Goal: Information Seeking & Learning: Find contact information

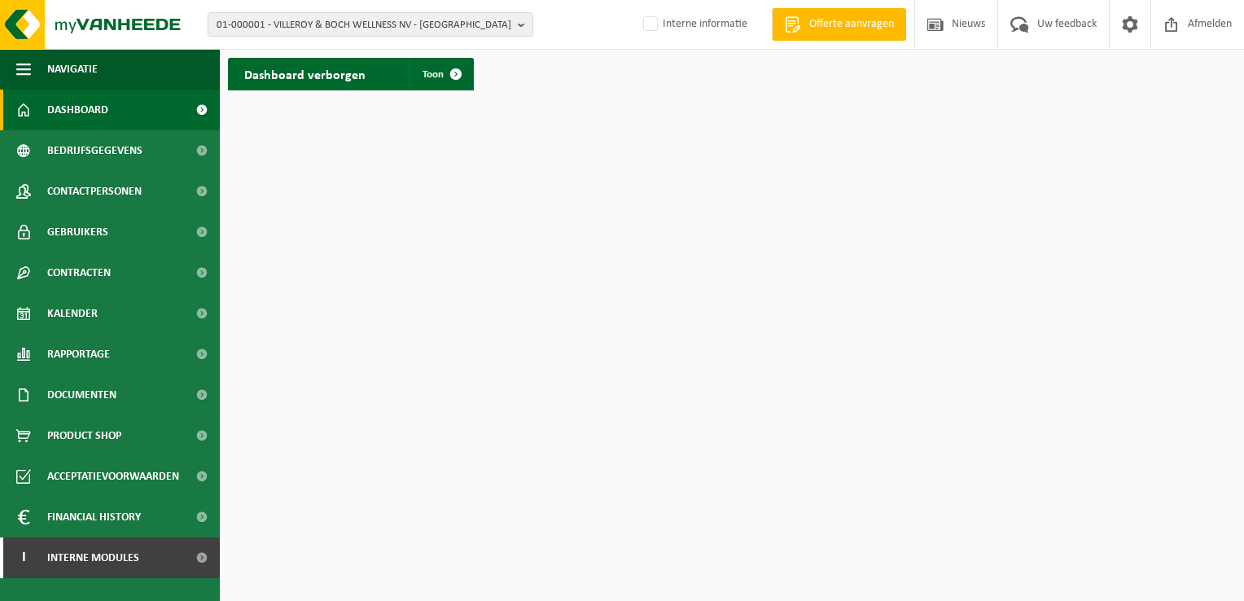
drag, startPoint x: 462, startPoint y: 77, endPoint x: 615, endPoint y: 116, distance: 158.5
click at [462, 80] on span at bounding box center [456, 74] width 33 height 33
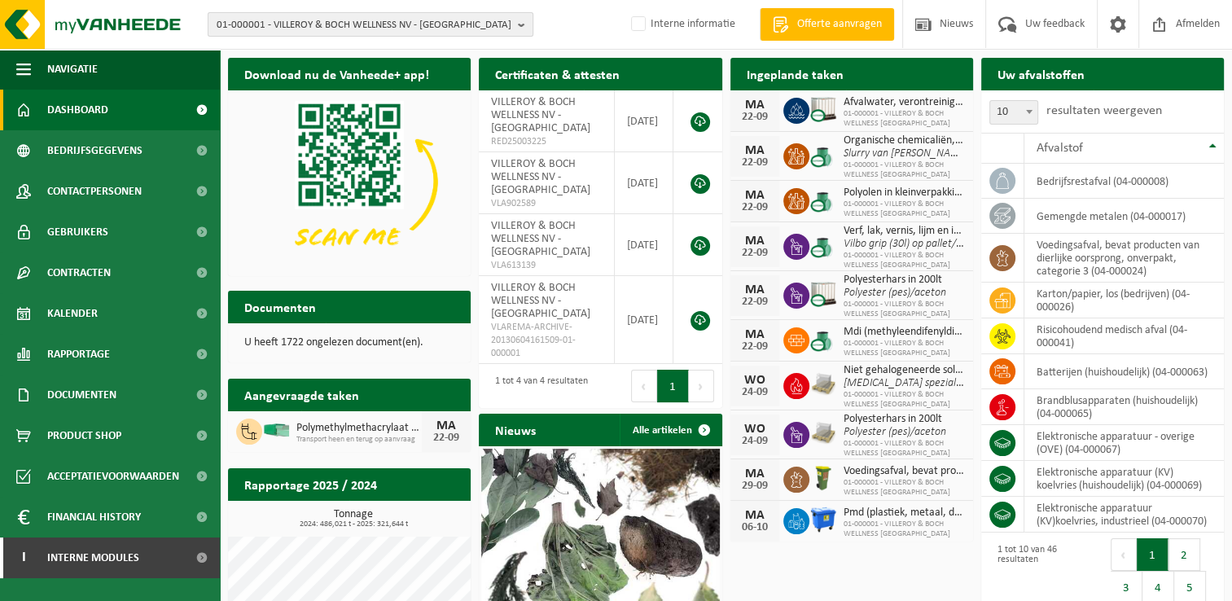
drag, startPoint x: 521, startPoint y: 25, endPoint x: 469, endPoint y: 34, distance: 52.9
click at [520, 25] on b "button" at bounding box center [525, 24] width 15 height 23
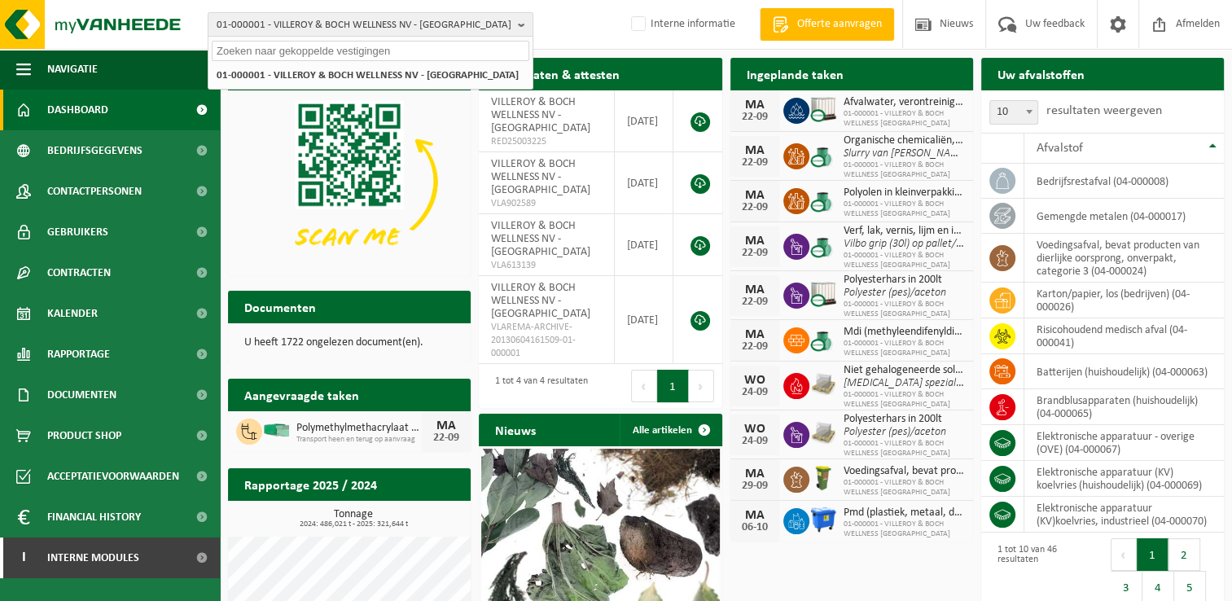
click at [276, 53] on input "text" at bounding box center [370, 51] width 317 height 20
paste input "01-078069"
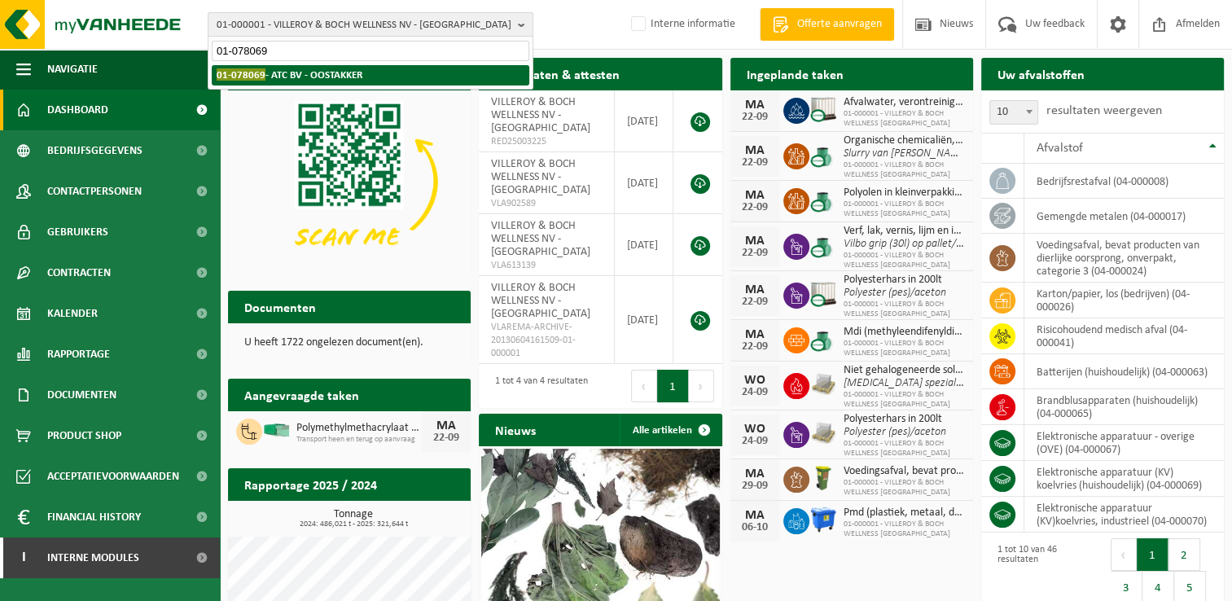
type input "01-078069"
drag, startPoint x: 379, startPoint y: 71, endPoint x: 393, endPoint y: 77, distance: 15.0
click at [381, 72] on li "01-078069 - ATC BV - OOSTAKKER" at bounding box center [370, 75] width 317 height 20
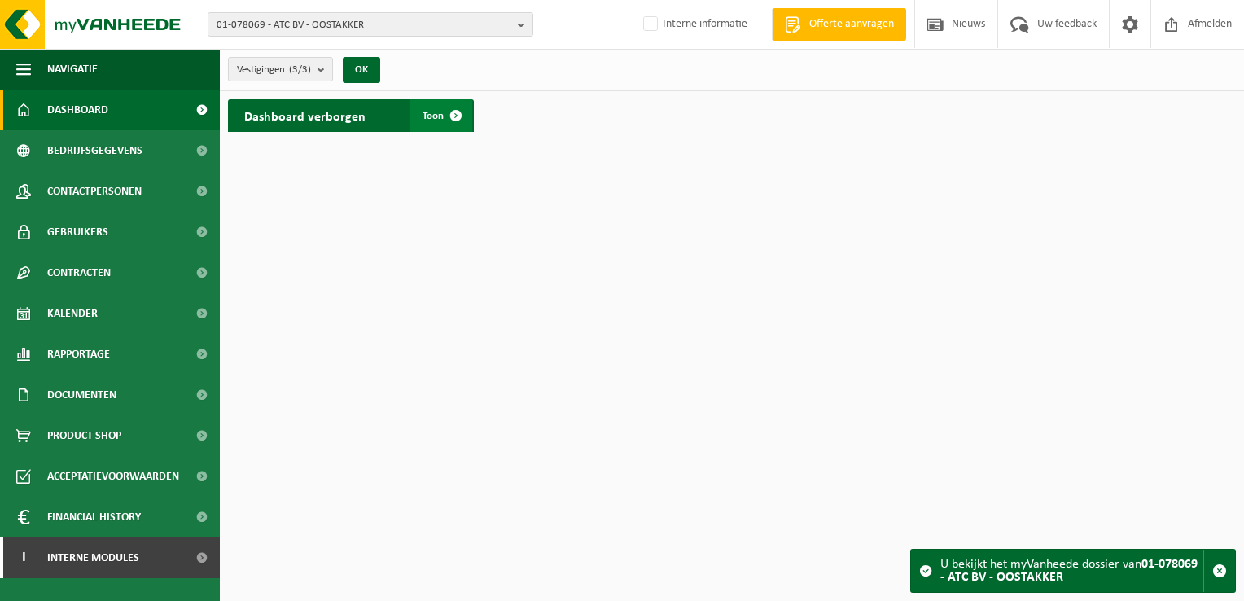
click at [453, 112] on span at bounding box center [456, 115] width 33 height 33
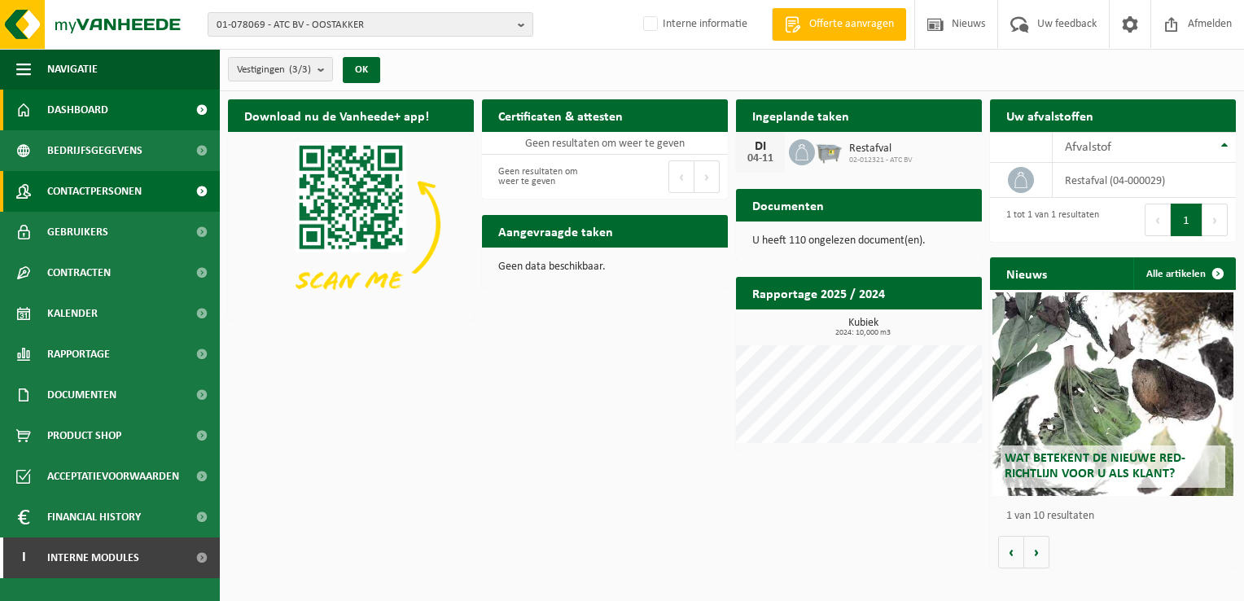
click at [146, 190] on link "Contactpersonen" at bounding box center [110, 191] width 220 height 41
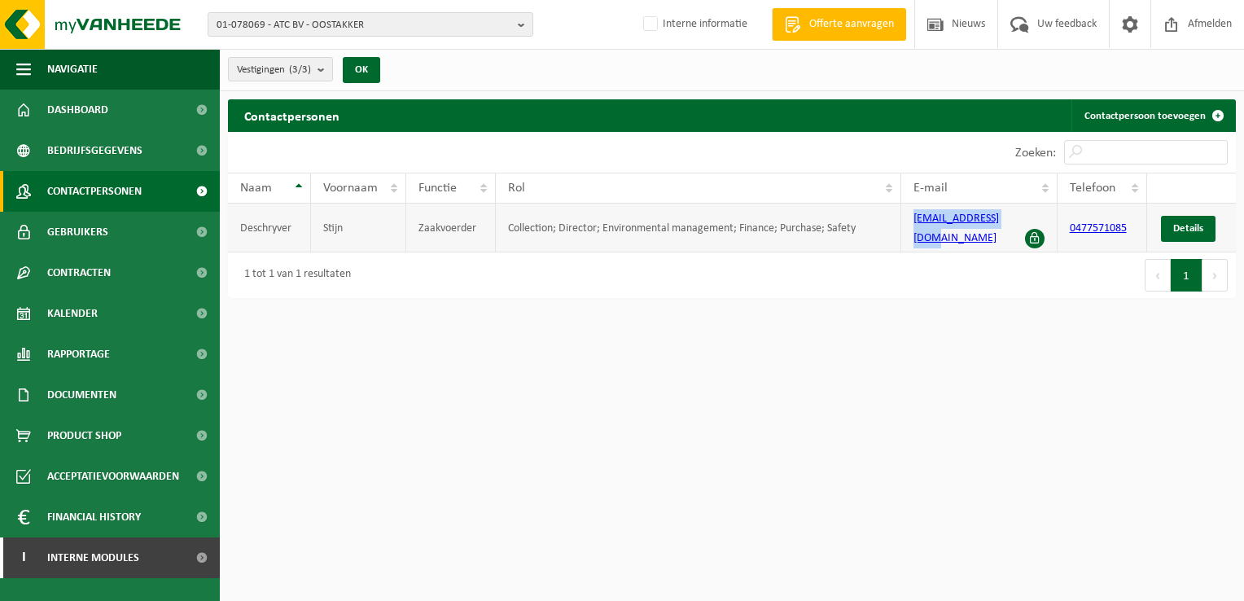
drag, startPoint x: 911, startPoint y: 228, endPoint x: 1013, endPoint y: 235, distance: 102.0
click at [1013, 235] on td "atc@atc-antiques.be" at bounding box center [979, 228] width 156 height 49
copy link "atc@atc-antiques.be"
click at [524, 31] on b "button" at bounding box center [525, 24] width 15 height 23
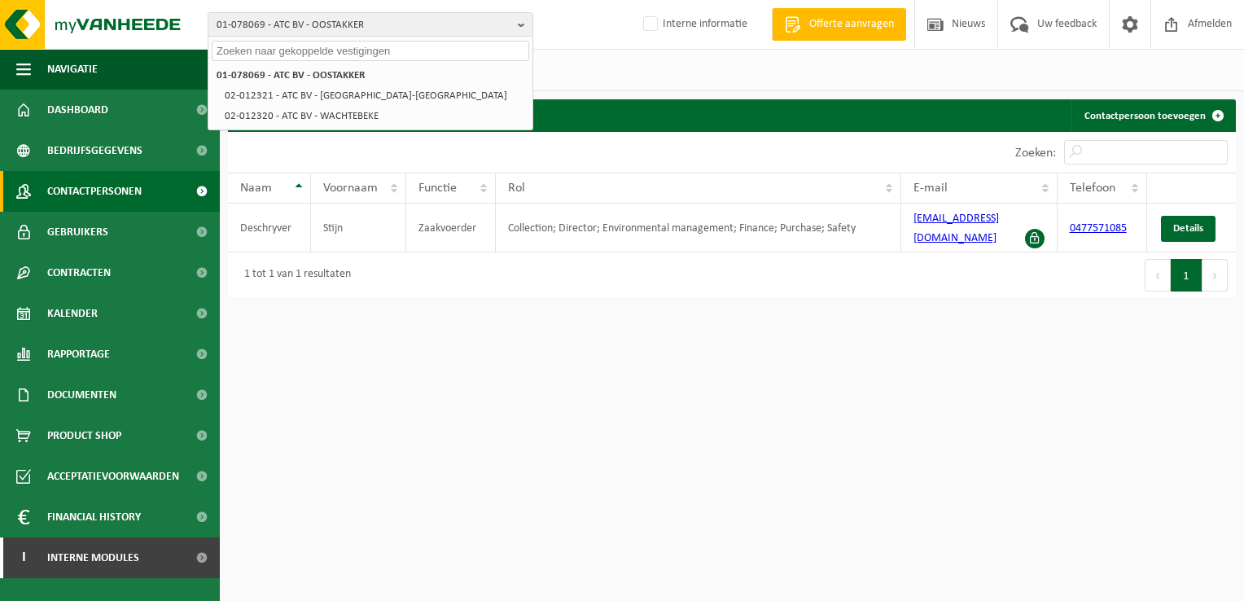
click at [264, 48] on input "text" at bounding box center [370, 51] width 317 height 20
paste input "10-921241"
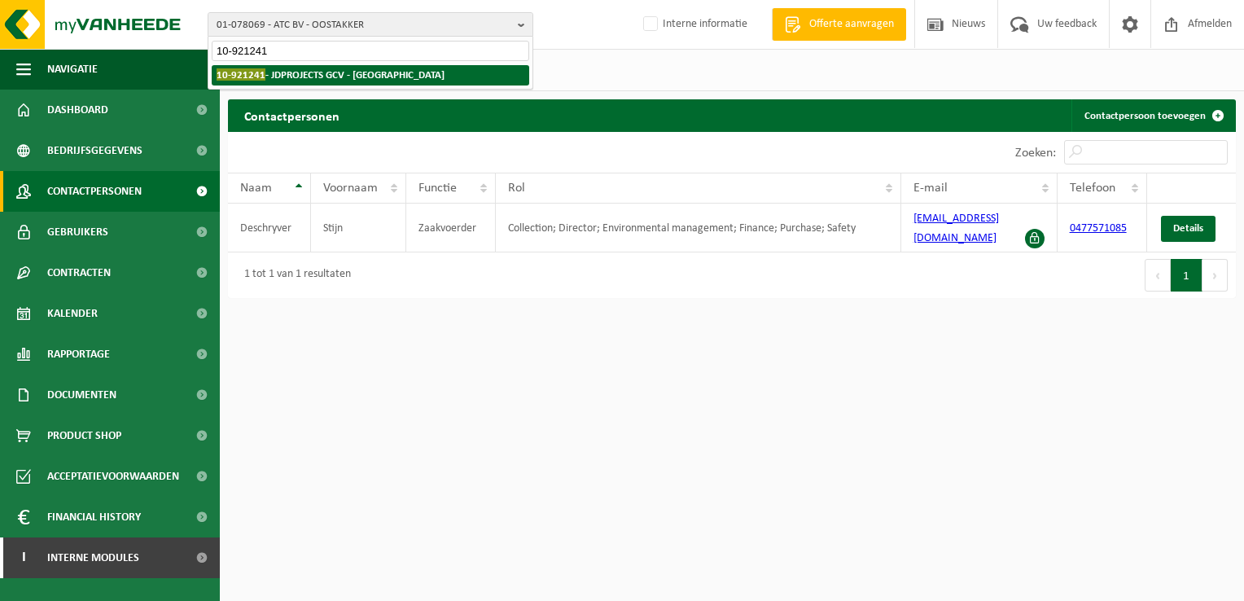
type input "10-921241"
click at [315, 68] on strong "10-921241 - JDPROJECTS GCV - KALMTHOUT" at bounding box center [331, 74] width 228 height 12
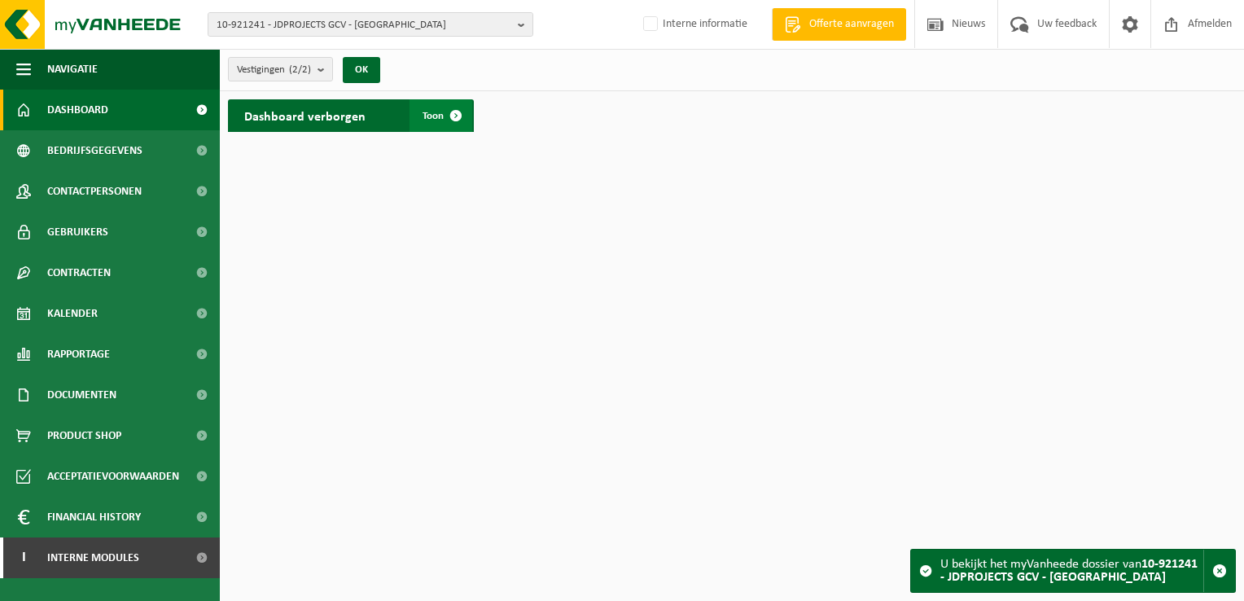
click at [453, 112] on span at bounding box center [456, 115] width 33 height 33
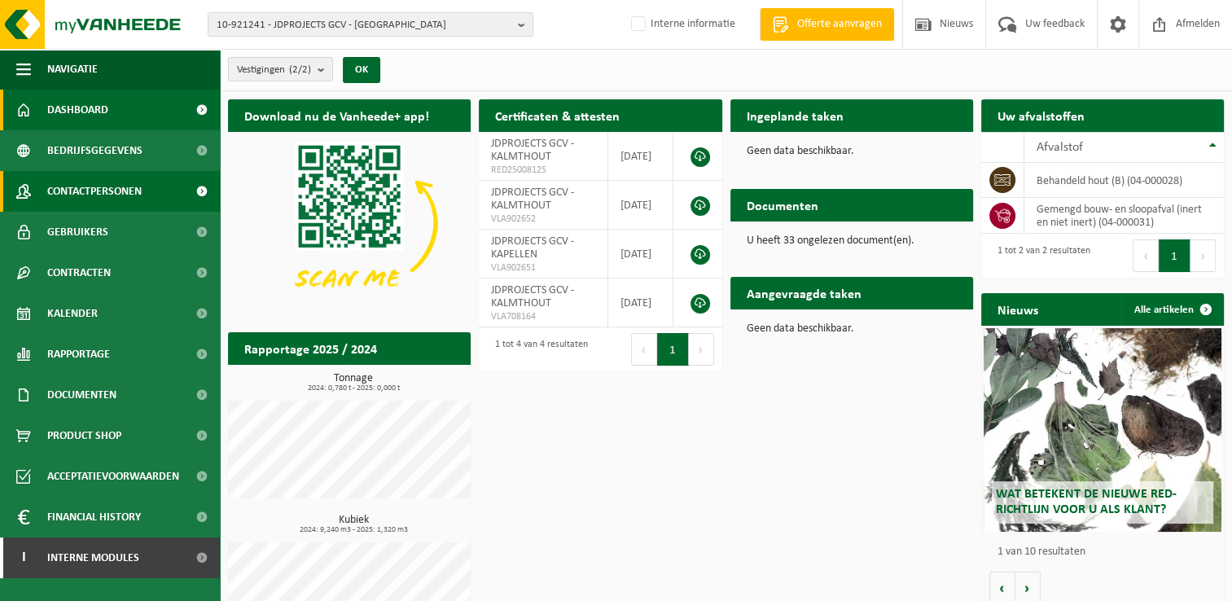
click at [151, 187] on link "Contactpersonen" at bounding box center [110, 191] width 220 height 41
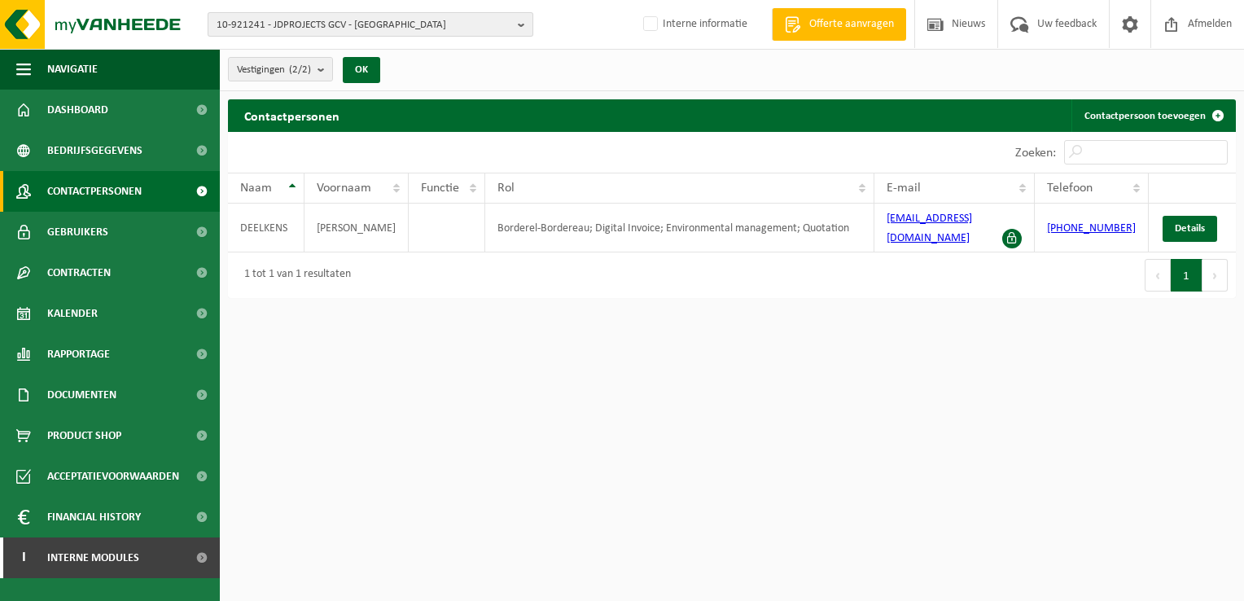
click at [525, 30] on b "button" at bounding box center [525, 24] width 15 height 23
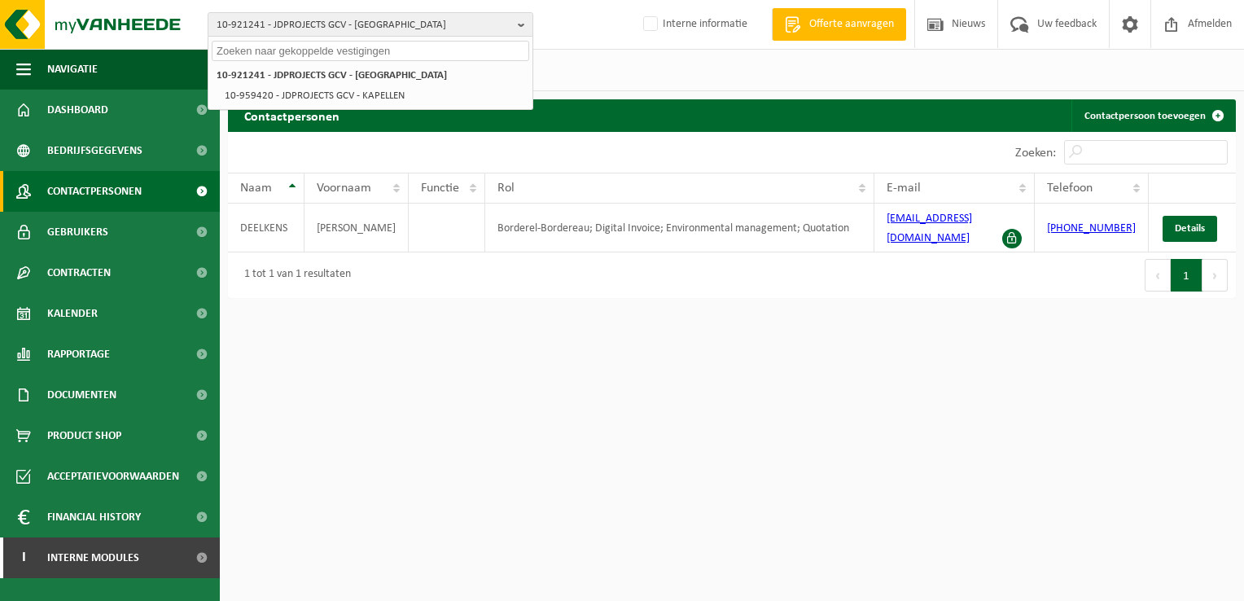
click at [270, 57] on input "text" at bounding box center [370, 51] width 317 height 20
paste input "10-948749"
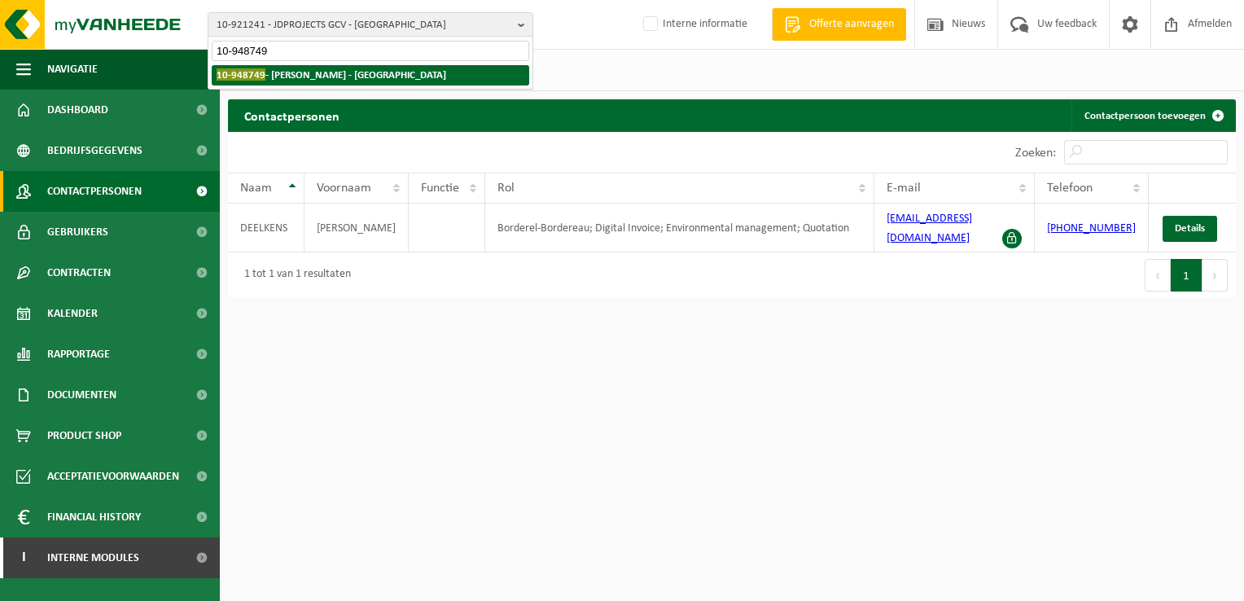
type input "10-948749"
drag, startPoint x: 303, startPoint y: 63, endPoint x: 336, endPoint y: 75, distance: 35.3
click at [303, 75] on strong "10-948749 - [PERSON_NAME][GEOGRAPHIC_DATA]" at bounding box center [332, 74] width 230 height 12
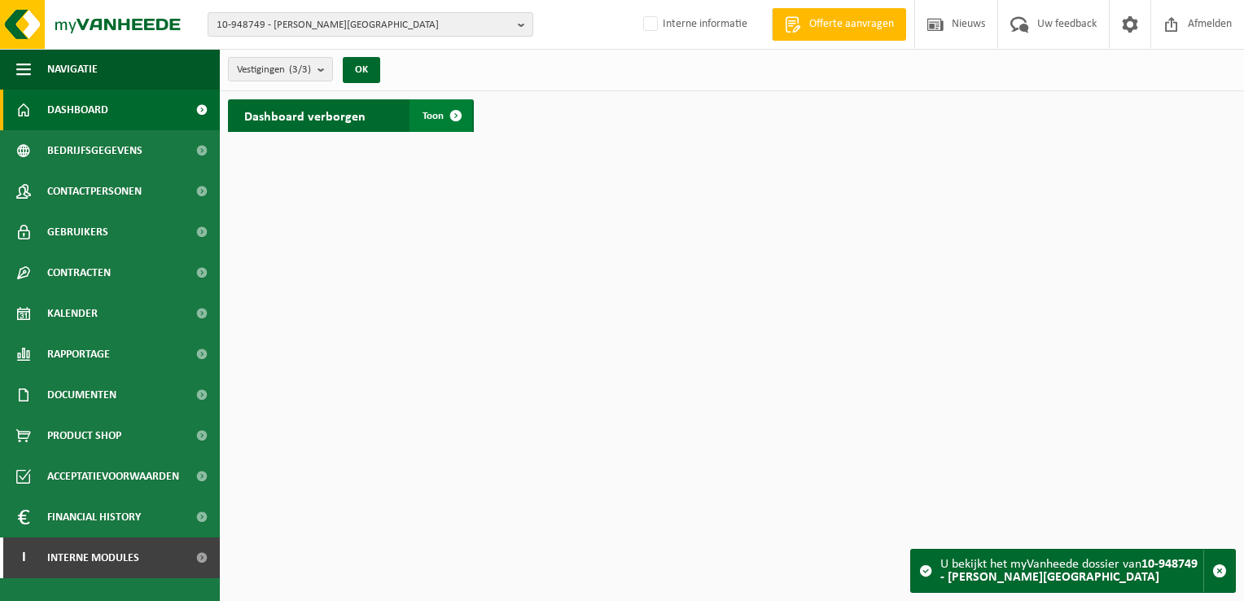
click at [448, 112] on span at bounding box center [456, 115] width 33 height 33
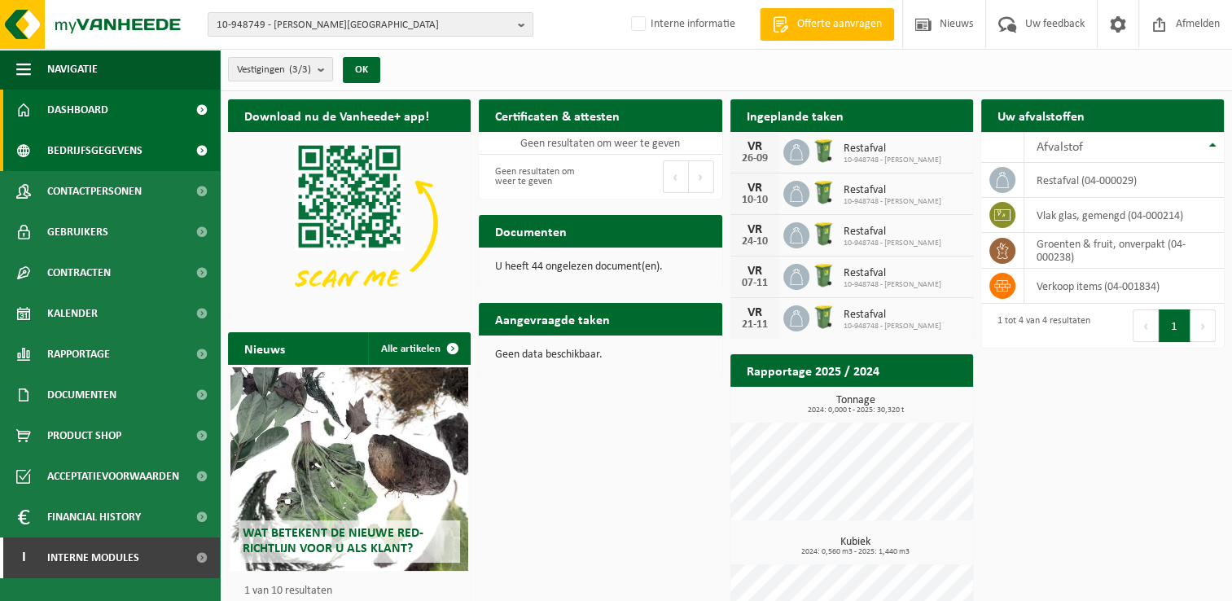
click at [112, 142] on span "Bedrijfsgegevens" at bounding box center [94, 150] width 95 height 41
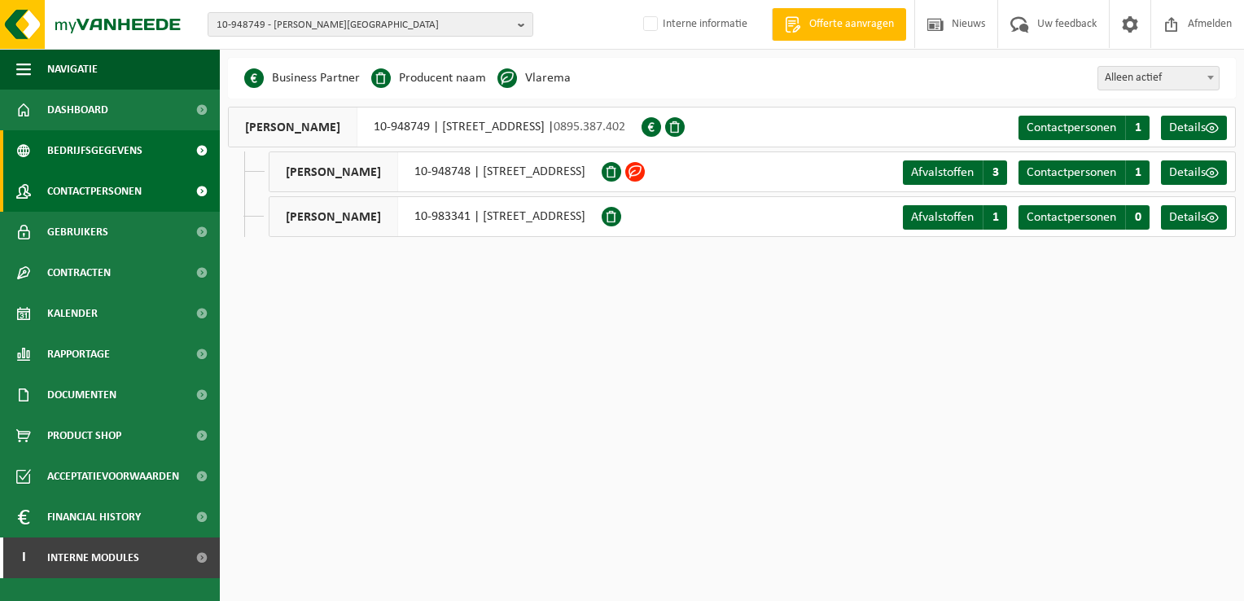
click at [150, 186] on link "Contactpersonen" at bounding box center [110, 191] width 220 height 41
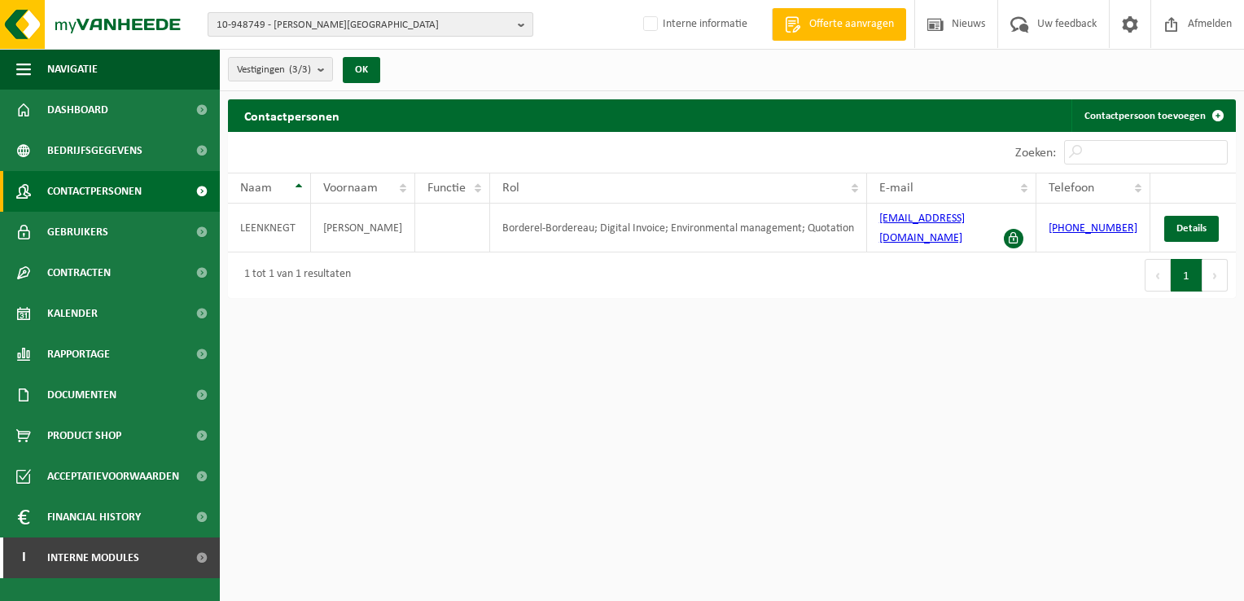
click at [514, 23] on button "10-948749 - IVO LEENKNEGT - OUDENBURG" at bounding box center [371, 24] width 326 height 24
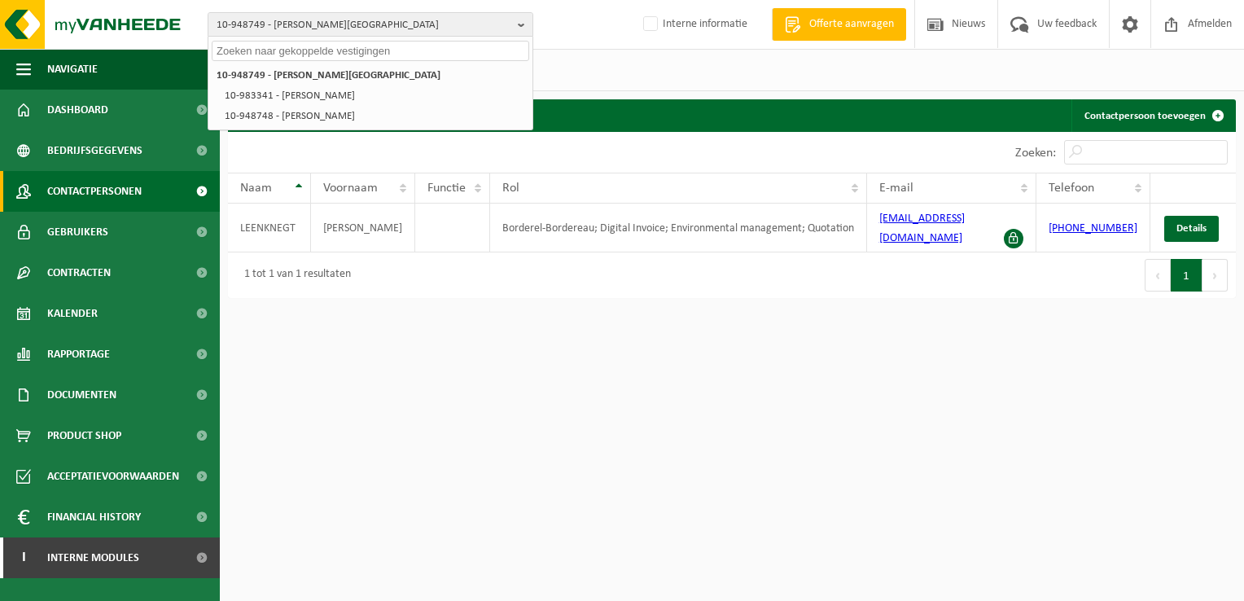
click at [334, 51] on input "text" at bounding box center [370, 51] width 317 height 20
paste input "10-724614"
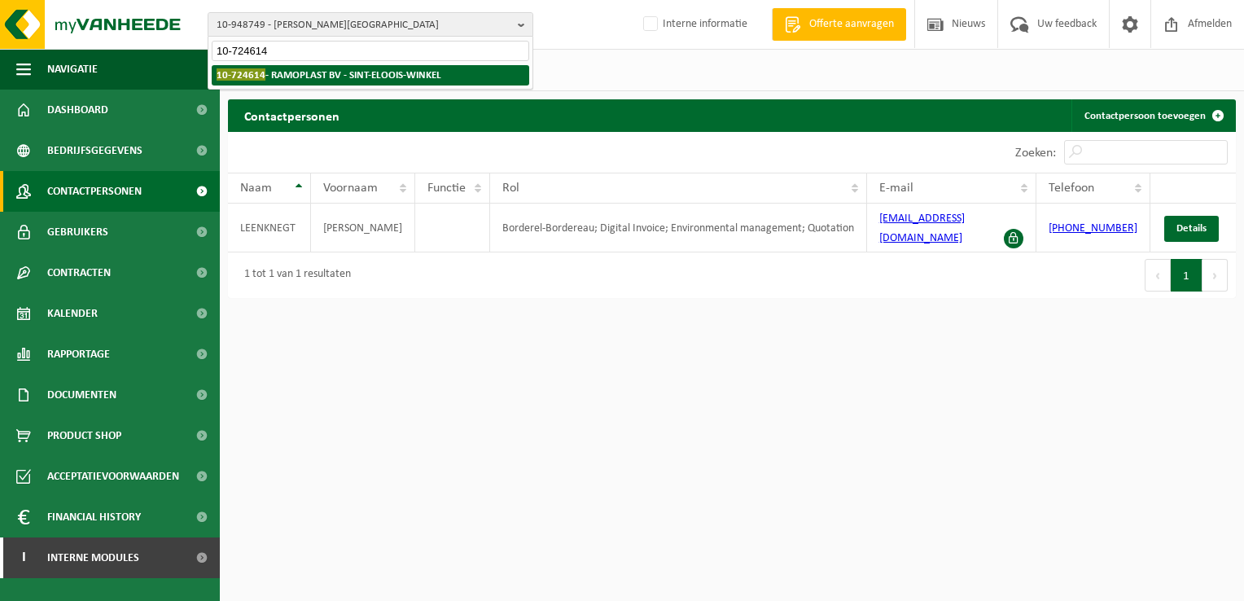
type input "10-724614"
click at [388, 70] on strong "10-724614 - RAMOPLAST BV - SINT-ELOOIS-WINKEL" at bounding box center [329, 74] width 225 height 12
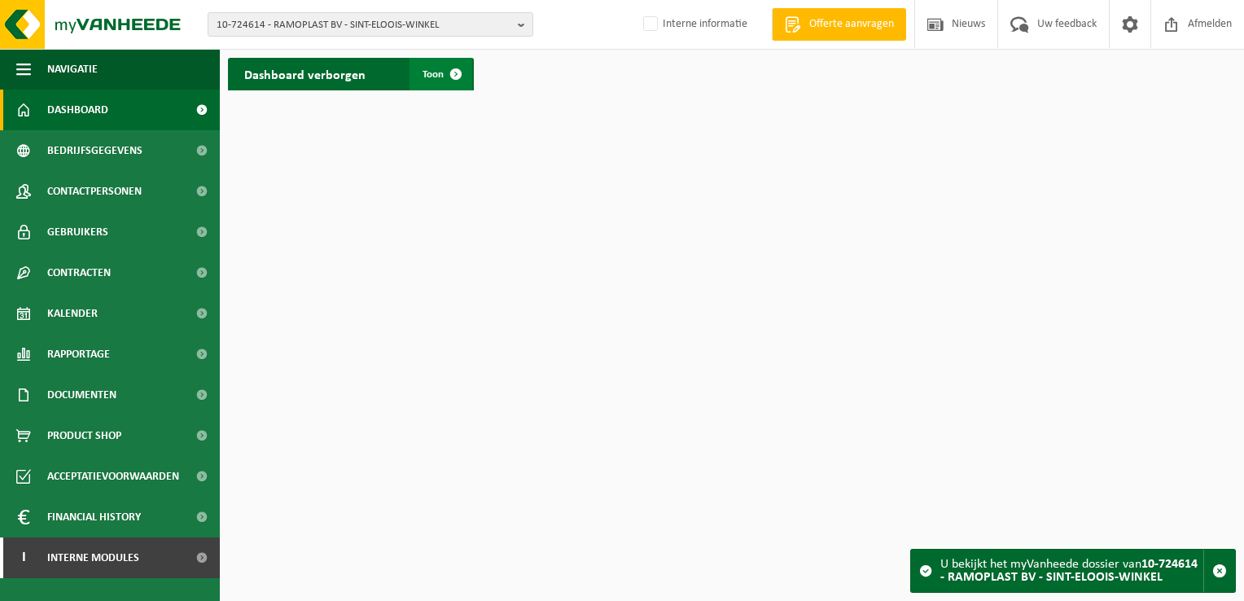
click at [460, 77] on span at bounding box center [456, 74] width 33 height 33
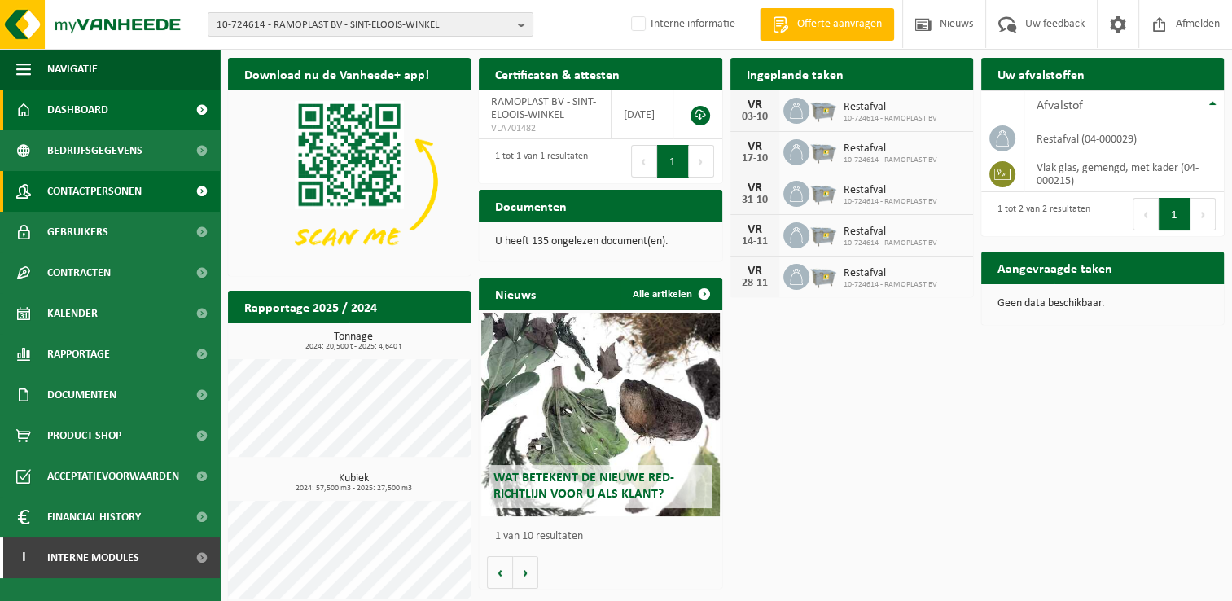
drag, startPoint x: 74, startPoint y: 185, endPoint x: 129, endPoint y: 186, distance: 54.6
click at [76, 185] on span "Contactpersonen" at bounding box center [94, 191] width 94 height 41
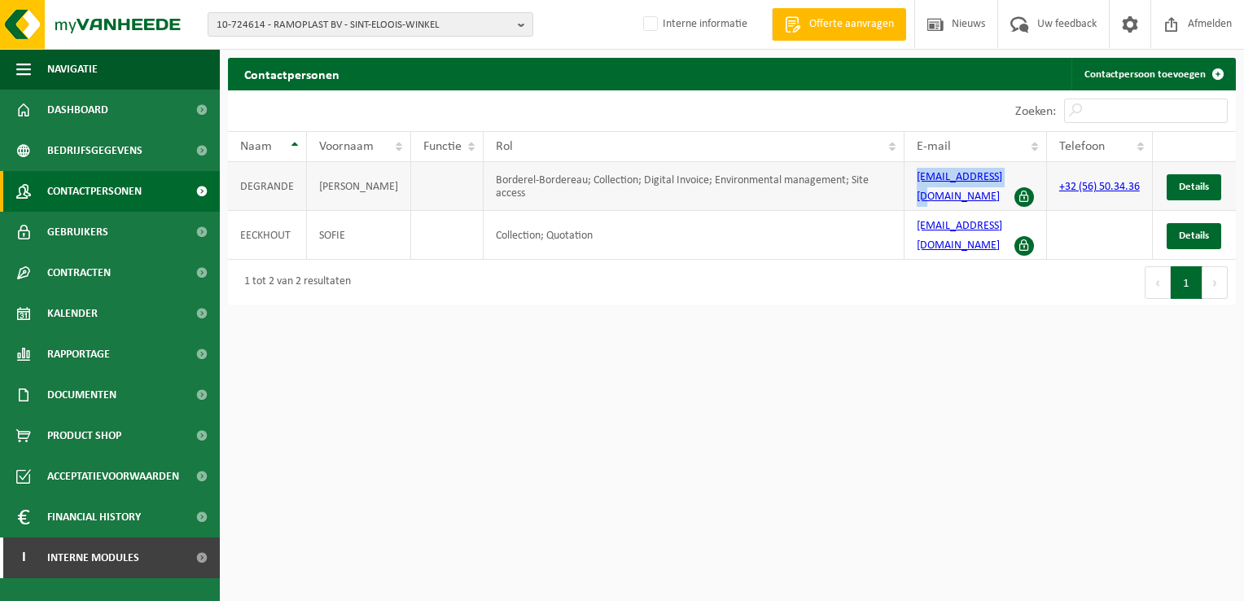
drag, startPoint x: 911, startPoint y: 184, endPoint x: 1003, endPoint y: 183, distance: 92.0
click at [1003, 183] on td "info@ramoplast.be" at bounding box center [975, 186] width 142 height 49
copy link "info@ramoplast.be"
drag, startPoint x: 521, startPoint y: 26, endPoint x: 460, endPoint y: 53, distance: 66.7
click at [521, 26] on b "button" at bounding box center [525, 24] width 15 height 23
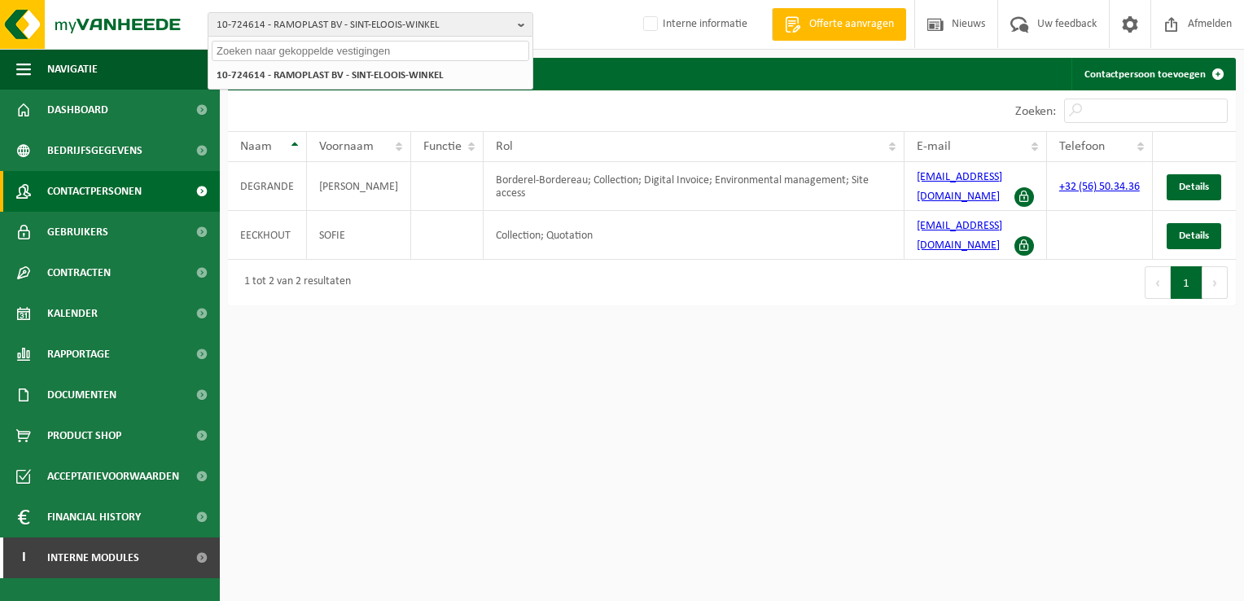
click at [316, 54] on input "text" at bounding box center [370, 51] width 317 height 20
paste input "10-965108"
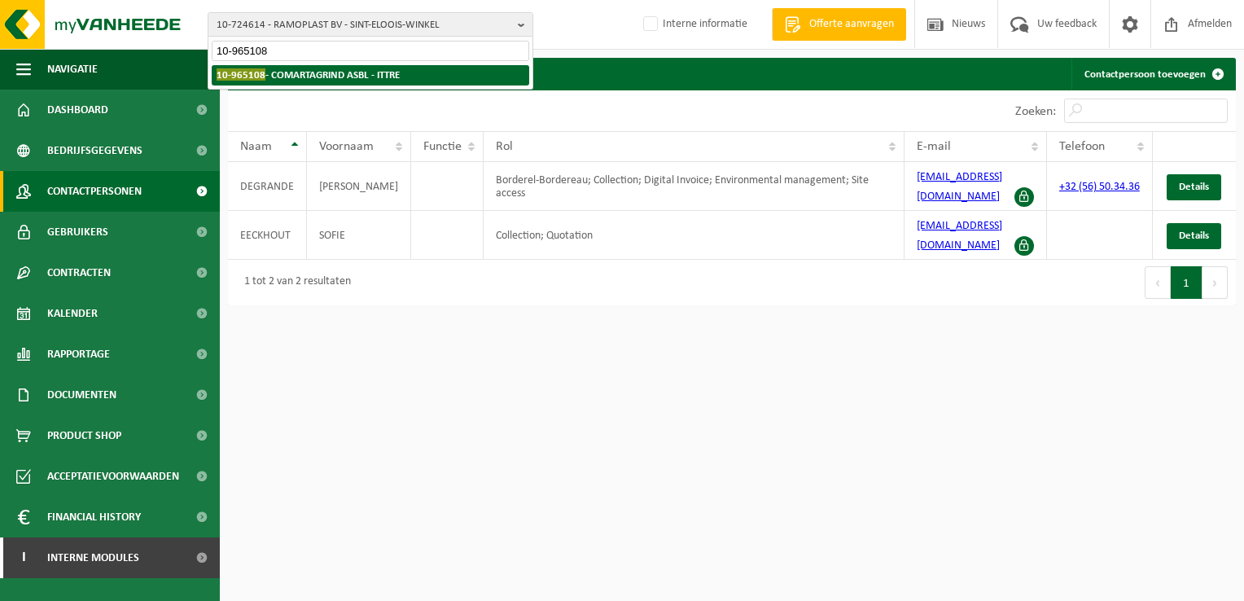
type input "10-965108"
click at [342, 77] on strong "10-965108 - COMARTAGRIND ASBL - ITTRE" at bounding box center [308, 74] width 183 height 12
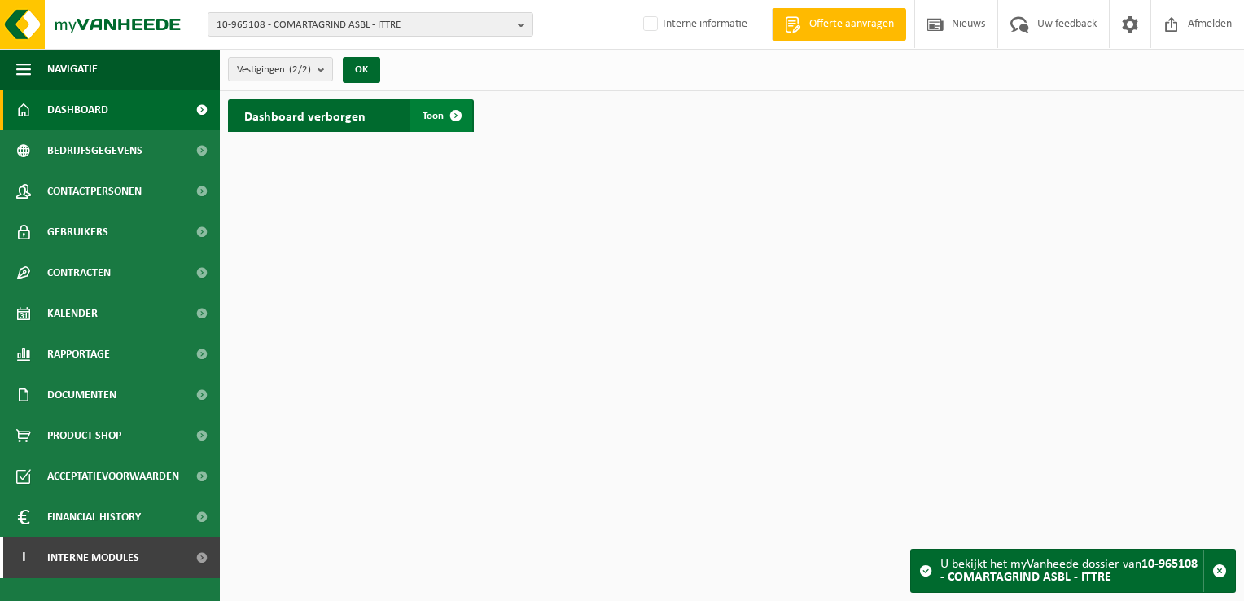
click at [457, 110] on span at bounding box center [456, 115] width 33 height 33
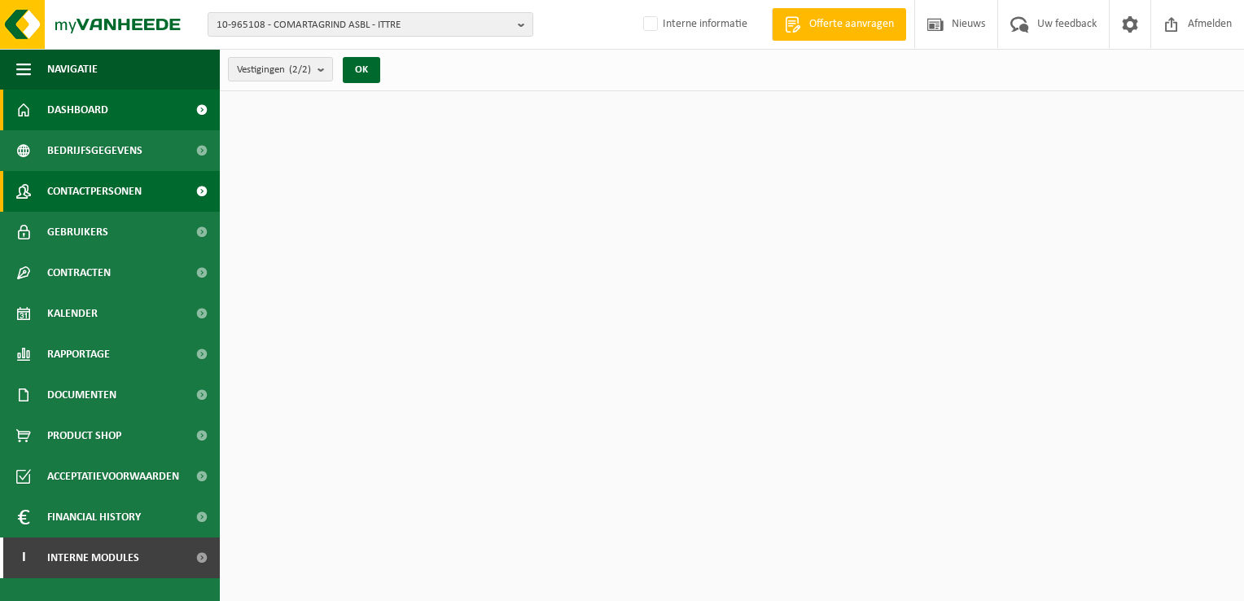
click at [151, 194] on link "Contactpersonen" at bounding box center [110, 191] width 220 height 41
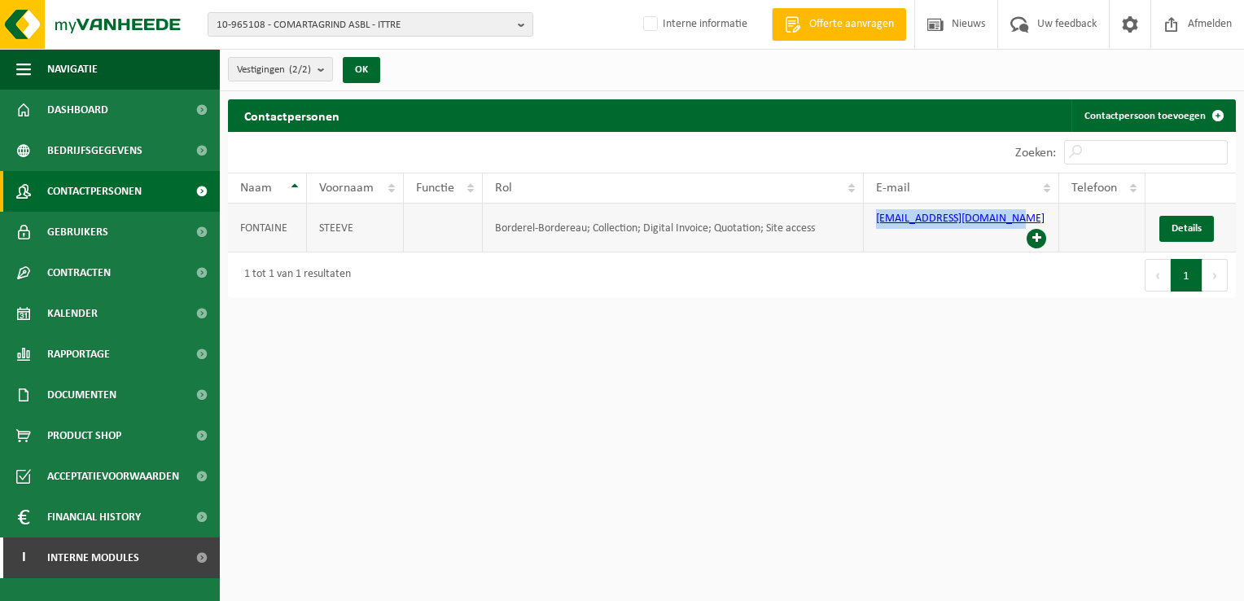
drag, startPoint x: 871, startPoint y: 227, endPoint x: 1009, endPoint y: 227, distance: 138.4
click at [1009, 227] on td "[EMAIL_ADDRESS][DOMAIN_NAME]" at bounding box center [961, 228] width 195 height 49
copy link "[EMAIL_ADDRESS][DOMAIN_NAME]"
click at [524, 26] on b "button" at bounding box center [525, 24] width 15 height 23
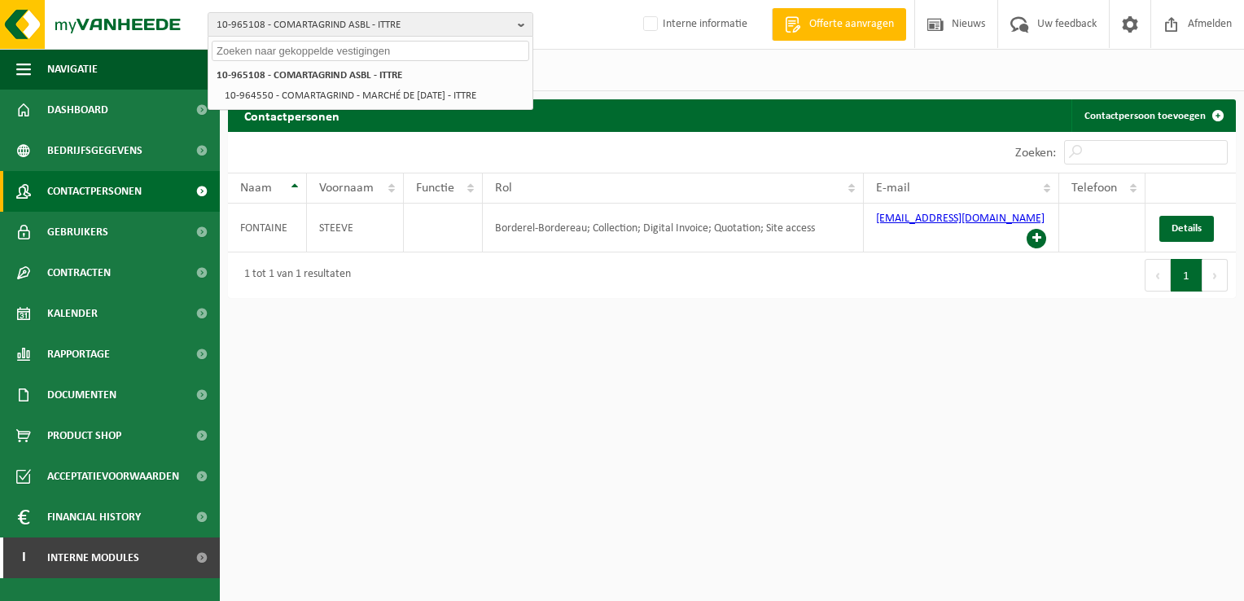
click at [335, 55] on input "text" at bounding box center [370, 51] width 317 height 20
paste input "10-959187"
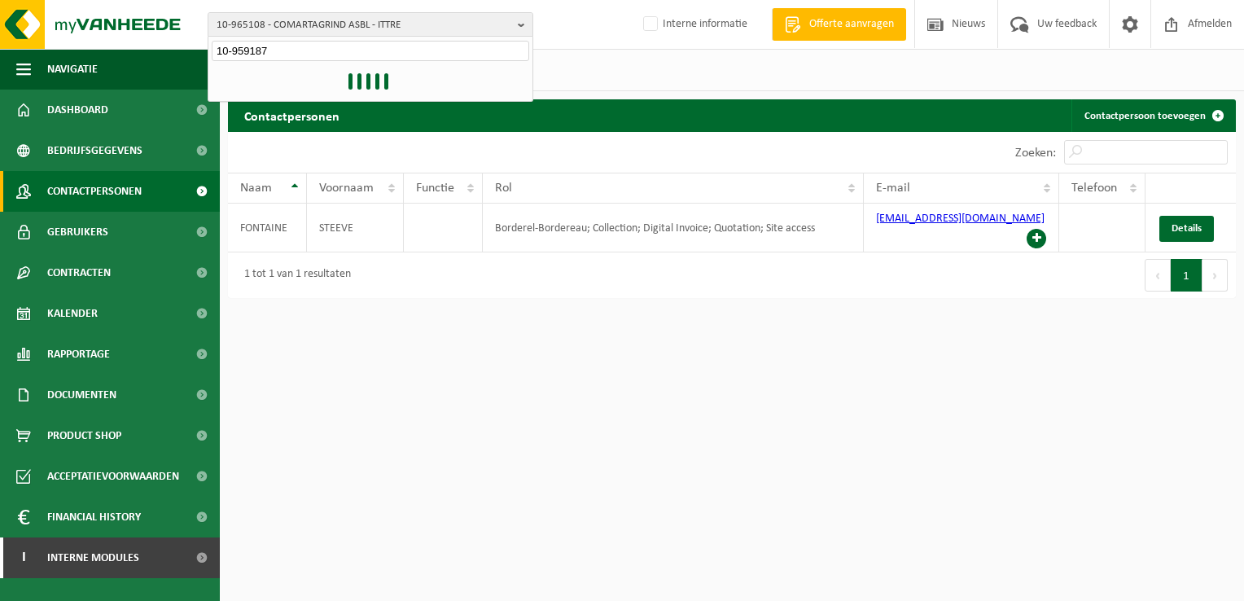
type input "10-959187"
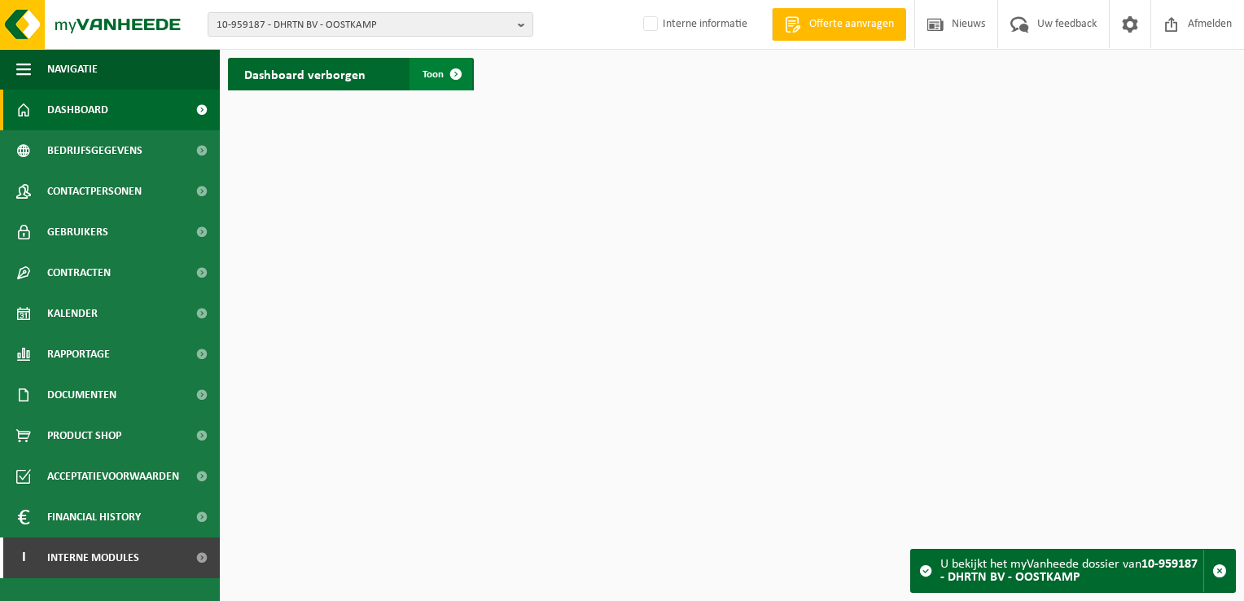
click at [465, 67] on span at bounding box center [456, 74] width 33 height 33
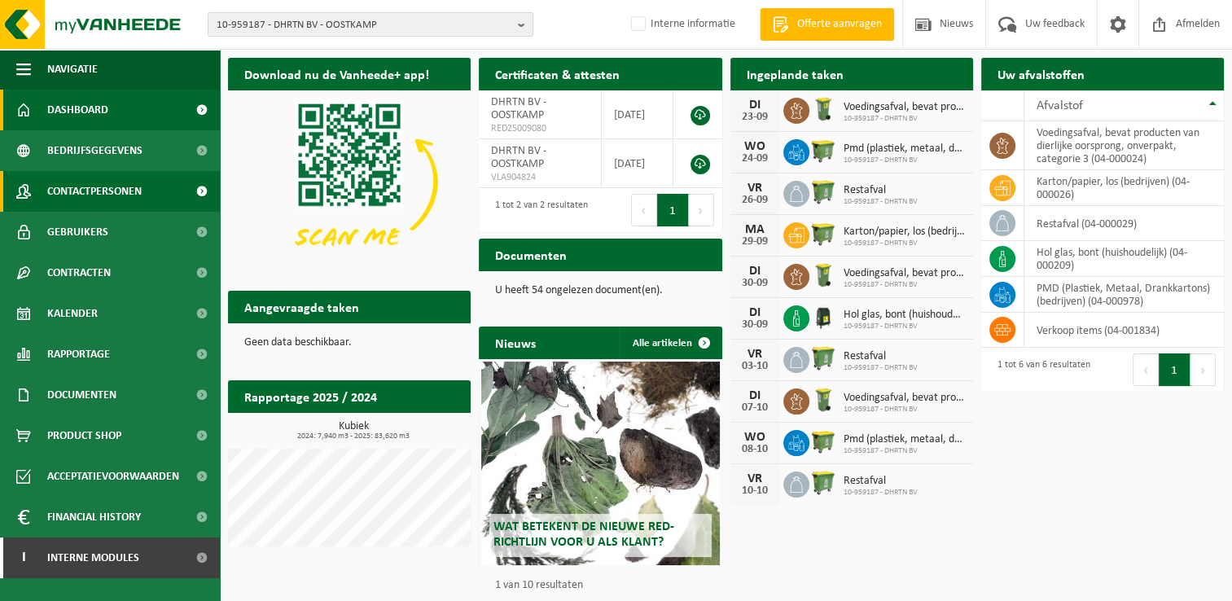
click at [209, 193] on span at bounding box center [201, 191] width 37 height 41
